Goal: Information Seeking & Learning: Check status

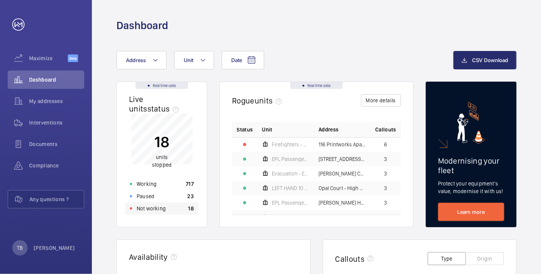
click at [170, 203] on div "Not working 18" at bounding box center [161, 208] width 73 height 12
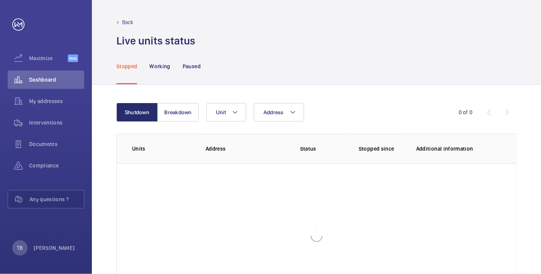
click at [480, 165] on div at bounding box center [316, 235] width 399 height 145
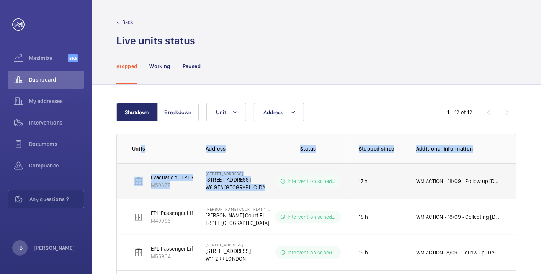
drag, startPoint x: 209, startPoint y: 159, endPoint x: 220, endPoint y: 177, distance: 21.4
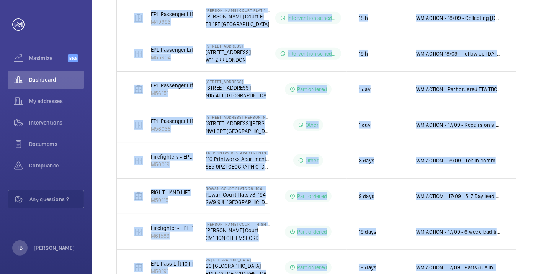
scroll to position [333, 0]
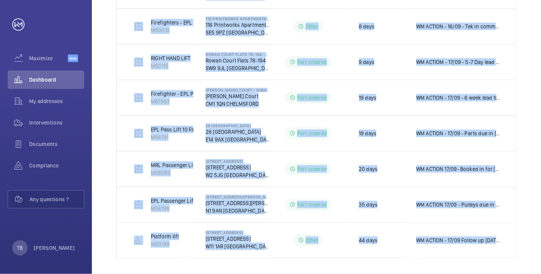
drag, startPoint x: 121, startPoint y: 145, endPoint x: 500, endPoint y: 258, distance: 396.2
click at [500, 258] on div "Shutdown Breakdown Address Unit 1 – 12 of 12 Units Address Status Stopped since…" at bounding box center [316, 14] width 449 height 525
copy table "Units Address Status Stopped since Additional information Evacuation - EPL Pass…"
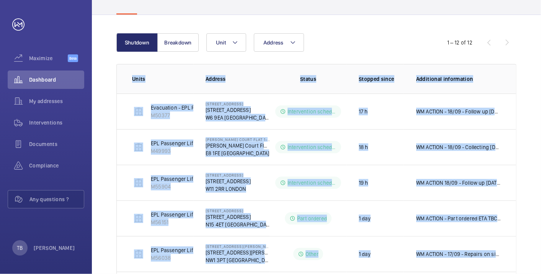
scroll to position [12, 0]
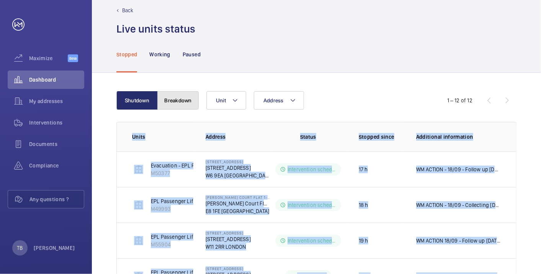
click at [181, 104] on button "Breakdown" at bounding box center [177, 100] width 41 height 18
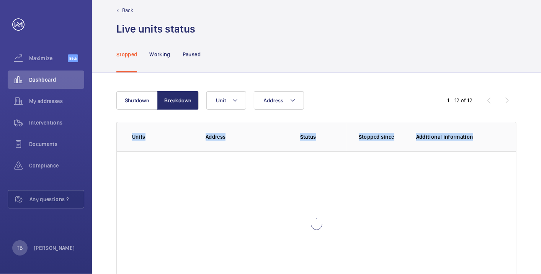
click at [100, 142] on div "Shutdown Breakdown Address Unit 1 – 12 of 12 Units Address Status Stopped since…" at bounding box center [316, 194] width 449 height 242
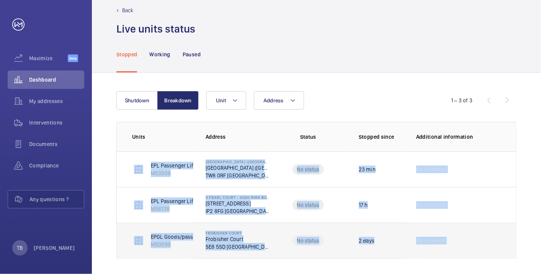
drag, startPoint x: 121, startPoint y: 168, endPoint x: 481, endPoint y: 256, distance: 371.1
click at [0, 0] on tbody "EPL Passenger Lift Flats 1-20 M53508 [GEOGRAPHIC_DATA] (Roadside Block) - High …" at bounding box center [0, 0] width 0 height 0
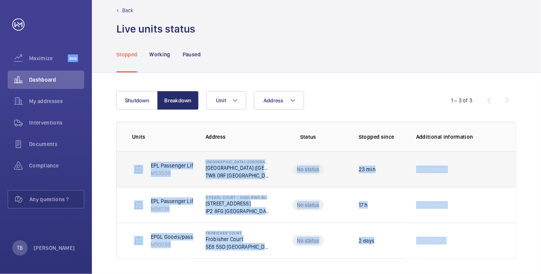
copy tbody "EPL Passenger Lift Flats 1-20 M53508 [GEOGRAPHIC_DATA] (Roadside Block) - High …"
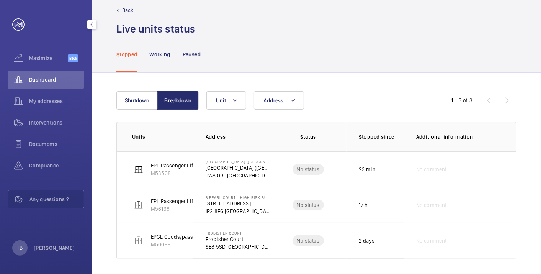
click at [28, 81] on wm-front-icon-button at bounding box center [18, 79] width 21 height 18
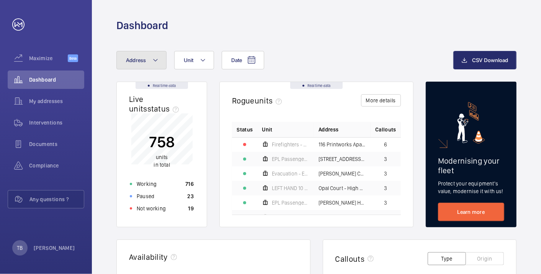
click at [138, 57] on span "Address" at bounding box center [136, 60] width 20 height 6
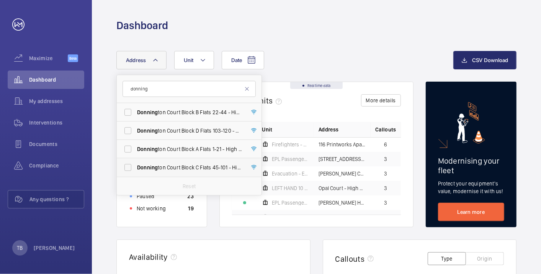
type input "donning"
click at [203, 168] on span "Donning ton Court Block C Flats [STREET_ADDRESS]" at bounding box center [189, 167] width 105 height 8
click at [136, 168] on input "Donning ton Court Block C Flats [STREET_ADDRESS]" at bounding box center [127, 167] width 15 height 15
checkbox input "true"
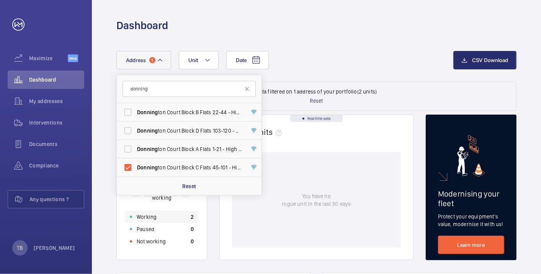
click at [171, 214] on div "Working 2" at bounding box center [161, 217] width 73 height 12
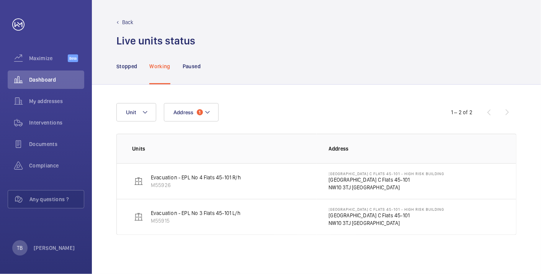
click at [348, 184] on p "NW10 3TJ [GEOGRAPHIC_DATA]" at bounding box center [387, 187] width 116 height 8
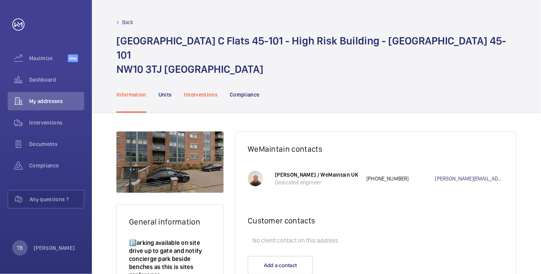
click at [197, 95] on p "Interventions" at bounding box center [201, 95] width 34 height 8
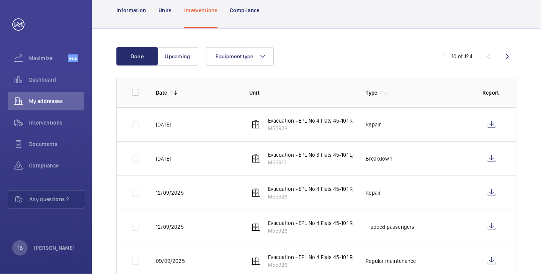
scroll to position [85, 0]
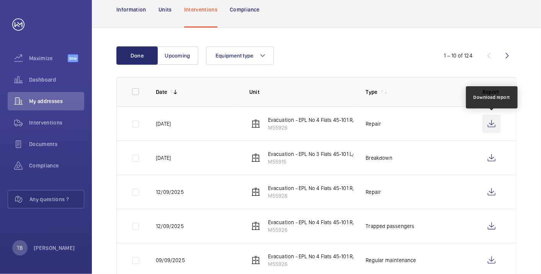
click at [490, 121] on wm-front-icon-button at bounding box center [491, 123] width 18 height 18
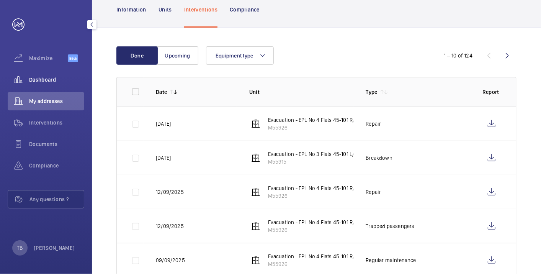
click at [42, 88] on div "Dashboard" at bounding box center [46, 79] width 77 height 18
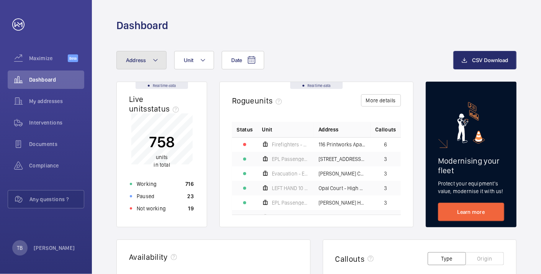
click at [144, 64] on button "Address" at bounding box center [141, 60] width 50 height 18
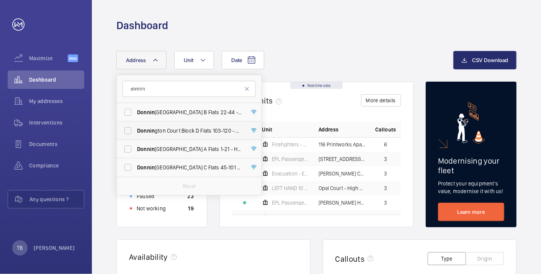
type input "donnin"
click at [208, 133] on span "Donnin gton Court Block D Flats [STREET_ADDRESS]" at bounding box center [189, 131] width 105 height 8
click at [136, 133] on input "Donnin gton Court Block D Flats [STREET_ADDRESS]" at bounding box center [127, 130] width 15 height 15
checkbox input "true"
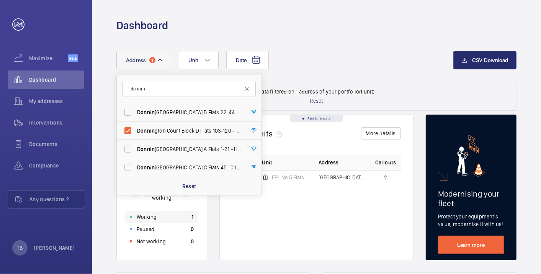
click at [183, 216] on div "Working 1" at bounding box center [161, 217] width 73 height 12
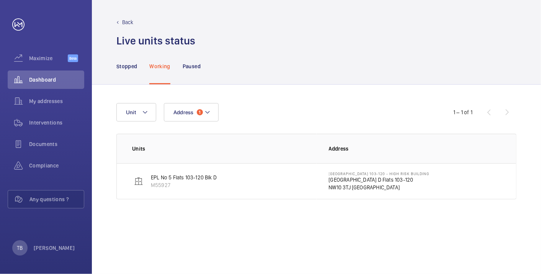
drag, startPoint x: 149, startPoint y: 176, endPoint x: 170, endPoint y: 185, distance: 22.0
click at [170, 185] on wm-front-device-cell "EPL No 5 Flats 103-120 Blk D M55927" at bounding box center [174, 180] width 85 height 15
copy div "EPL No 5 Flats 103-120 Blk D M55927"
click at [265, 217] on div "Address 1 Unit 1 – 1 of 1 Units Address EPL No 5 Flats 103-120 Blk D M55927 [ST…" at bounding box center [316, 179] width 449 height 189
click at [40, 82] on span "Dashboard" at bounding box center [56, 80] width 55 height 8
